Goal: Information Seeking & Learning: Learn about a topic

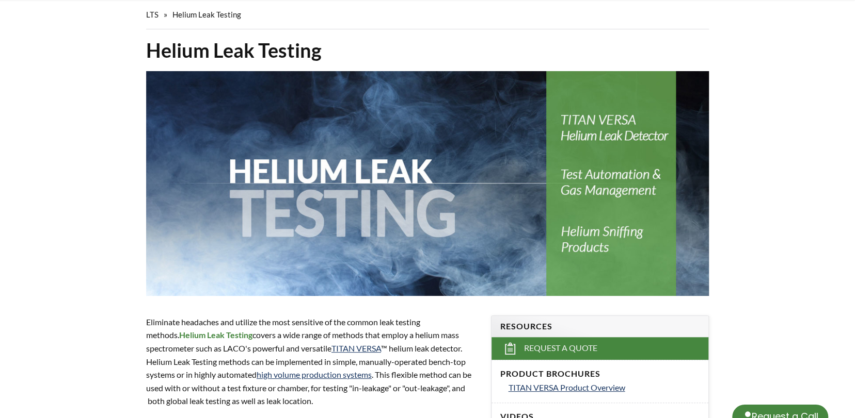
scroll to position [155, 0]
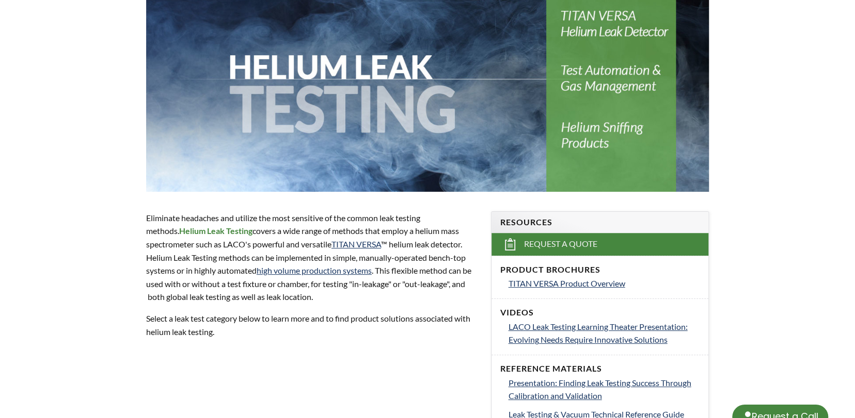
select select "Language Translate Widget"
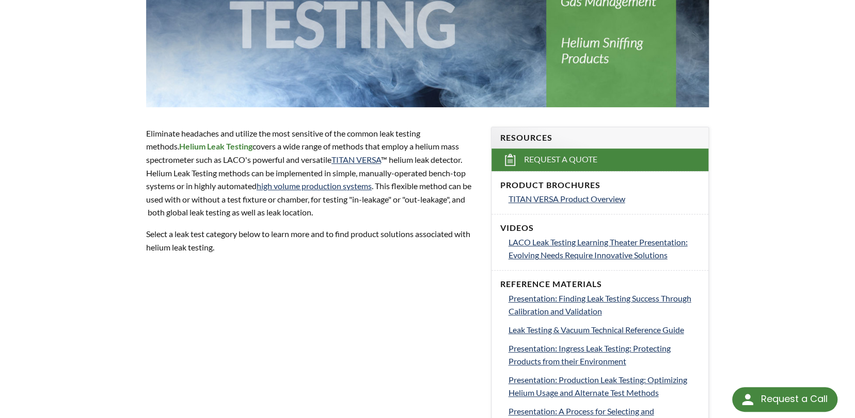
scroll to position [258, 0]
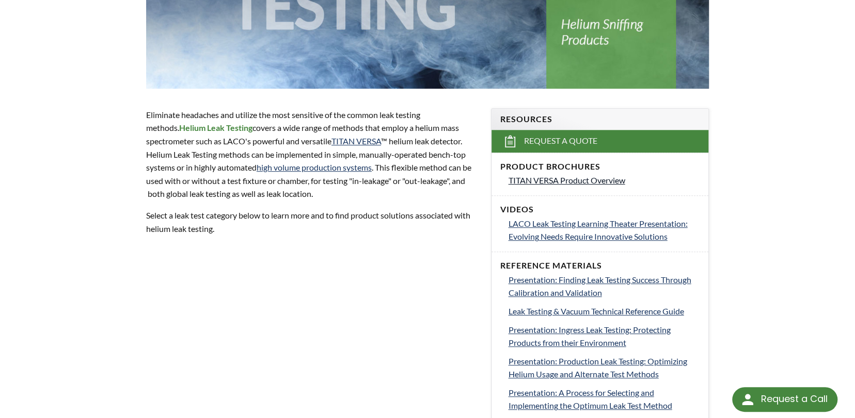
click at [523, 180] on span "TITAN VERSA Product Overview" at bounding box center [566, 180] width 117 height 10
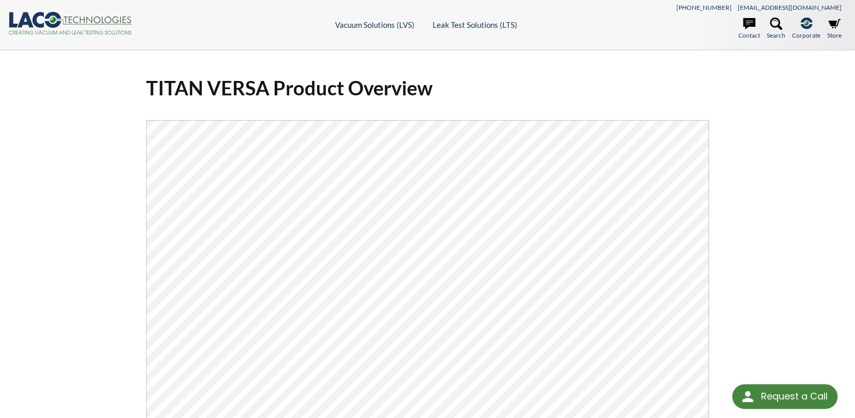
select select "Language Translate Widget"
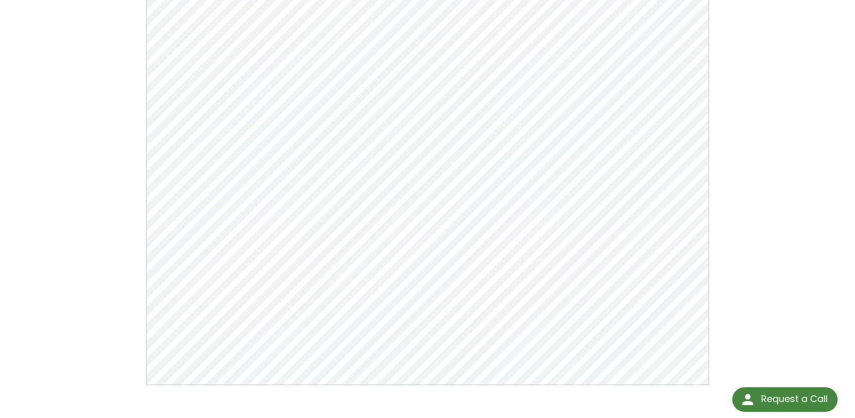
scroll to position [155, 0]
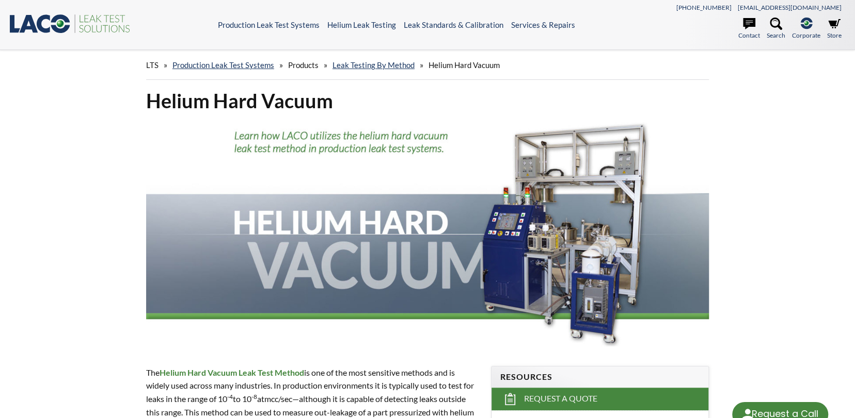
select select "Language Translate Widget"
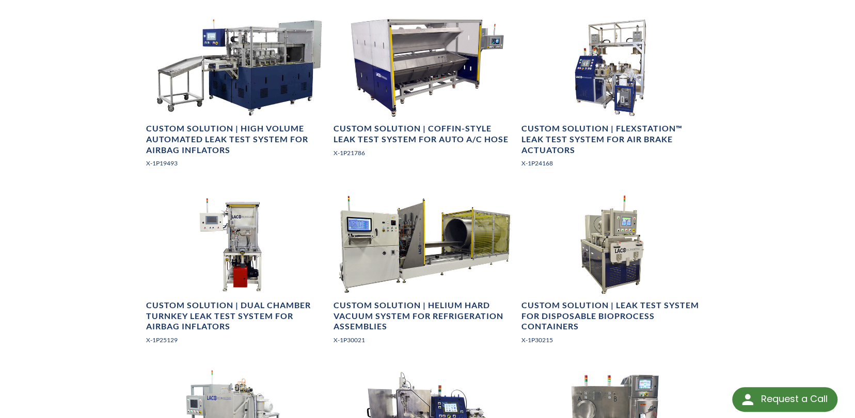
scroll to position [826, 0]
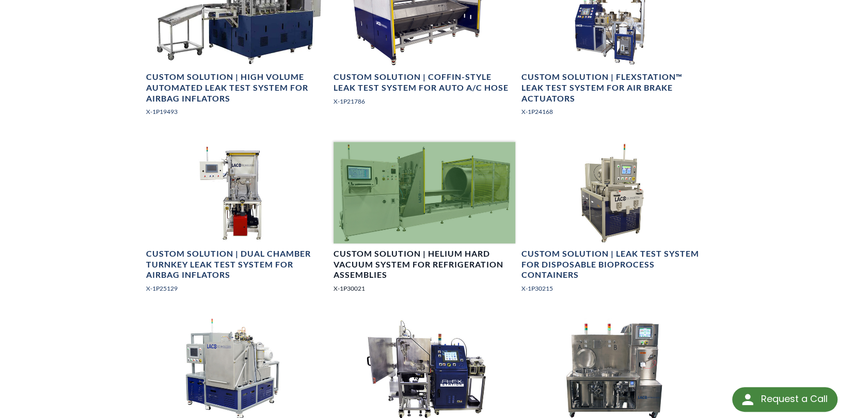
click at [359, 279] on h4 "Custom Solution | Helium Hard Vacuum System for Refrigeration Assemblies" at bounding box center [423, 265] width 181 height 32
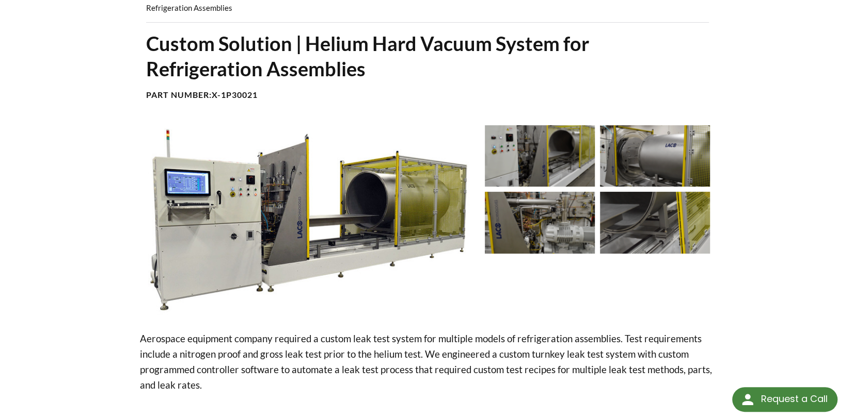
scroll to position [52, 0]
